Goal: Download file/media

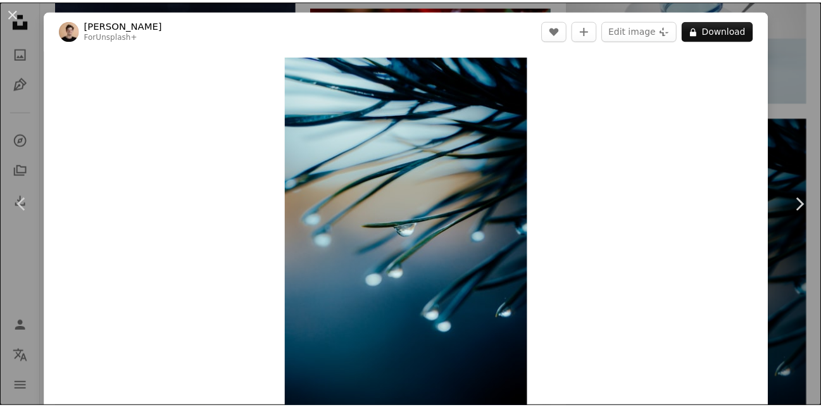
scroll to position [16, 0]
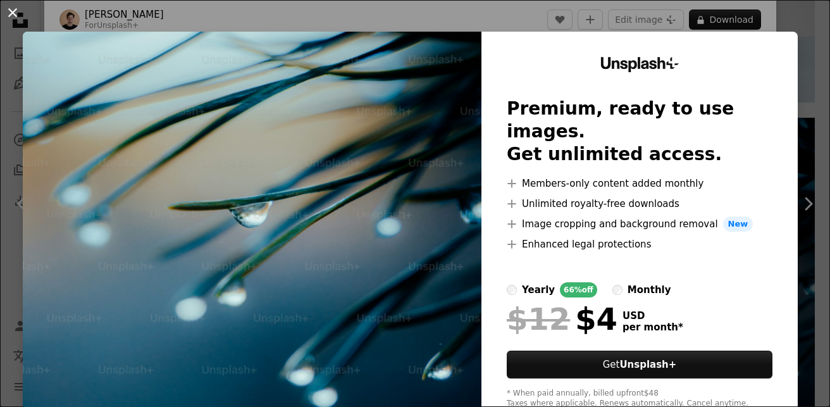
click at [14, 12] on button "An X shape" at bounding box center [12, 12] width 15 height 15
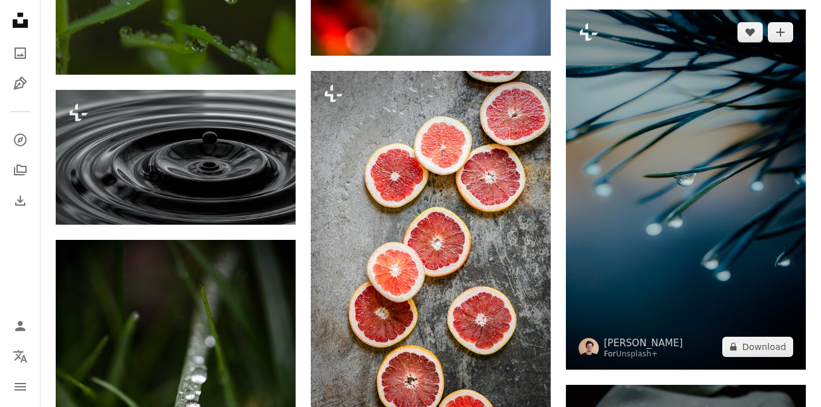
click at [678, 153] on img at bounding box center [686, 189] width 240 height 360
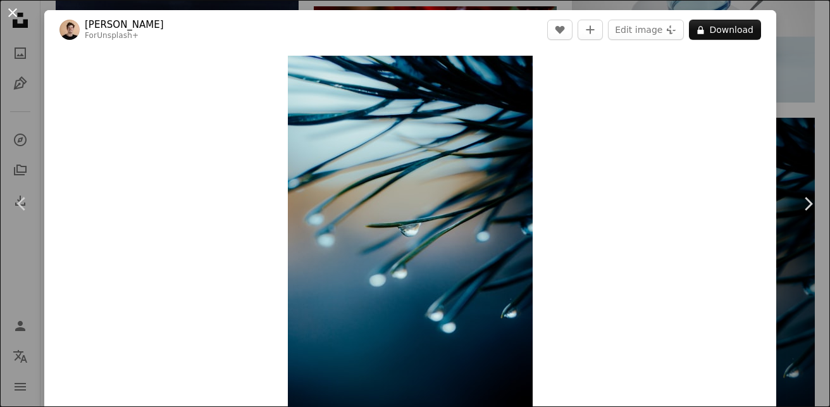
click at [11, 9] on button "An X shape" at bounding box center [12, 12] width 15 height 15
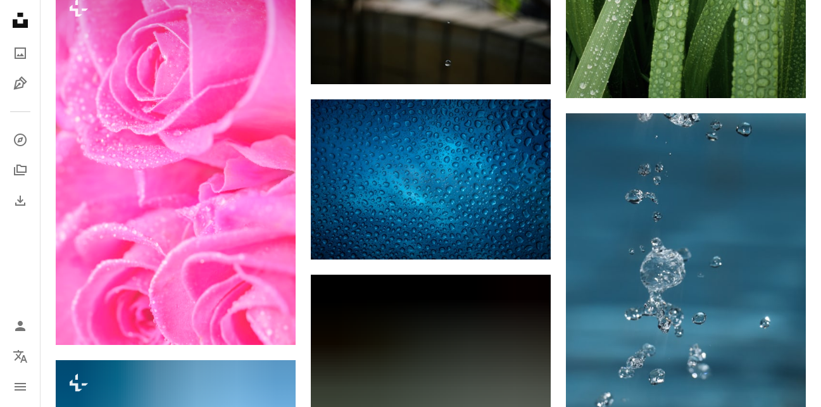
scroll to position [12101, 0]
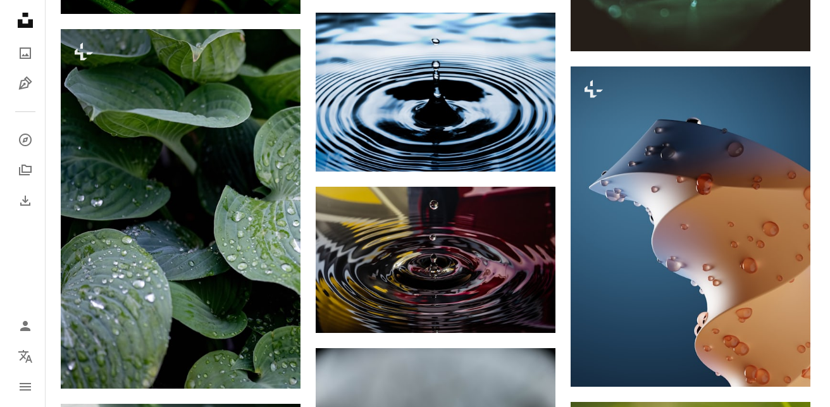
scroll to position [13405, 0]
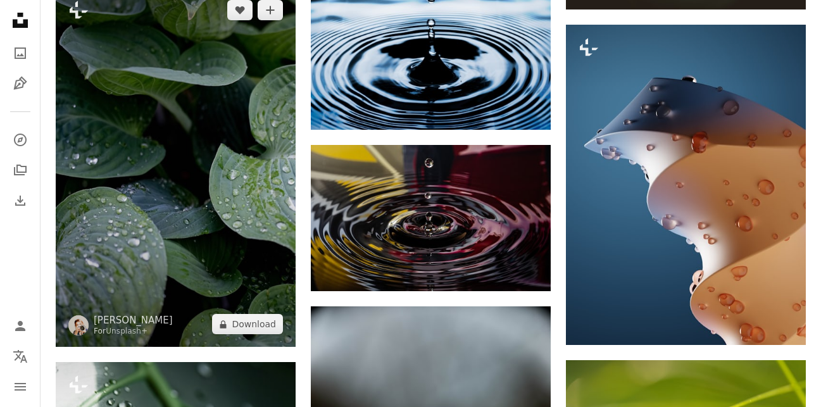
click at [198, 245] on img at bounding box center [176, 166] width 240 height 359
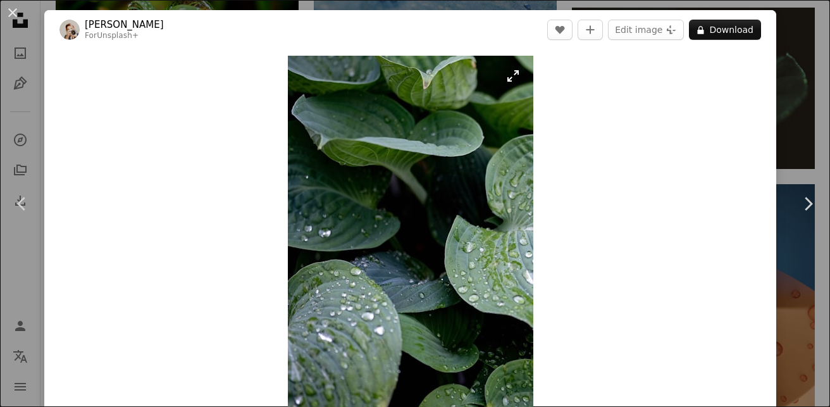
click at [427, 194] on img "Zoom in on this image" at bounding box center [411, 240] width 246 height 368
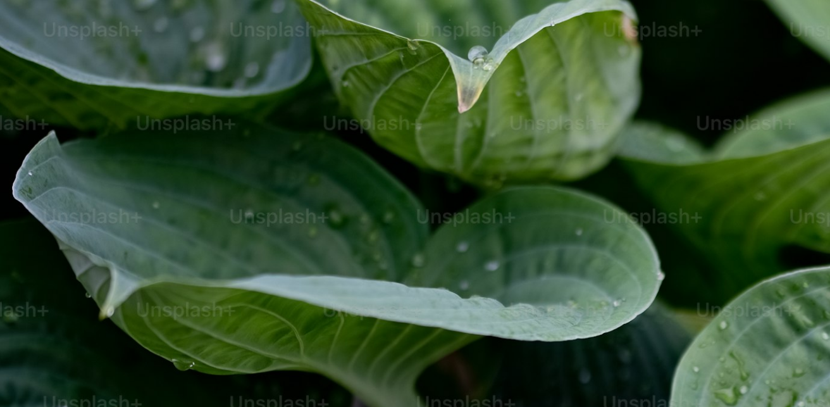
scroll to position [412, 0]
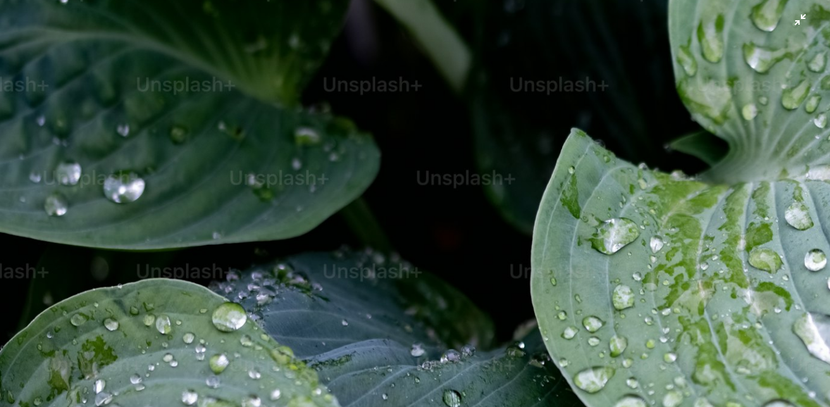
click at [536, 163] on img "Zoom out on this image" at bounding box center [414, 209] width 831 height 1245
